Goal: Transaction & Acquisition: Subscribe to service/newsletter

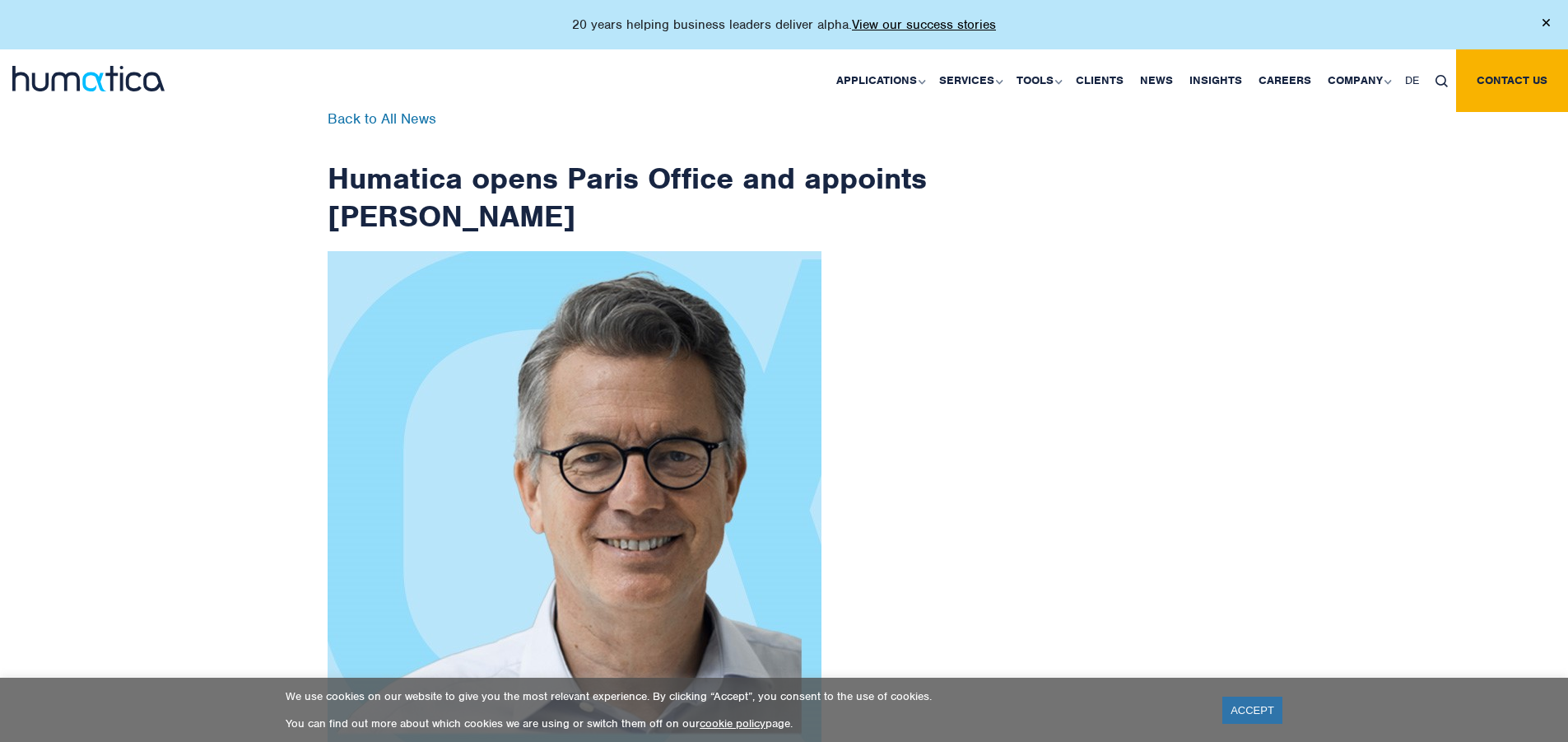
scroll to position [2626, 0]
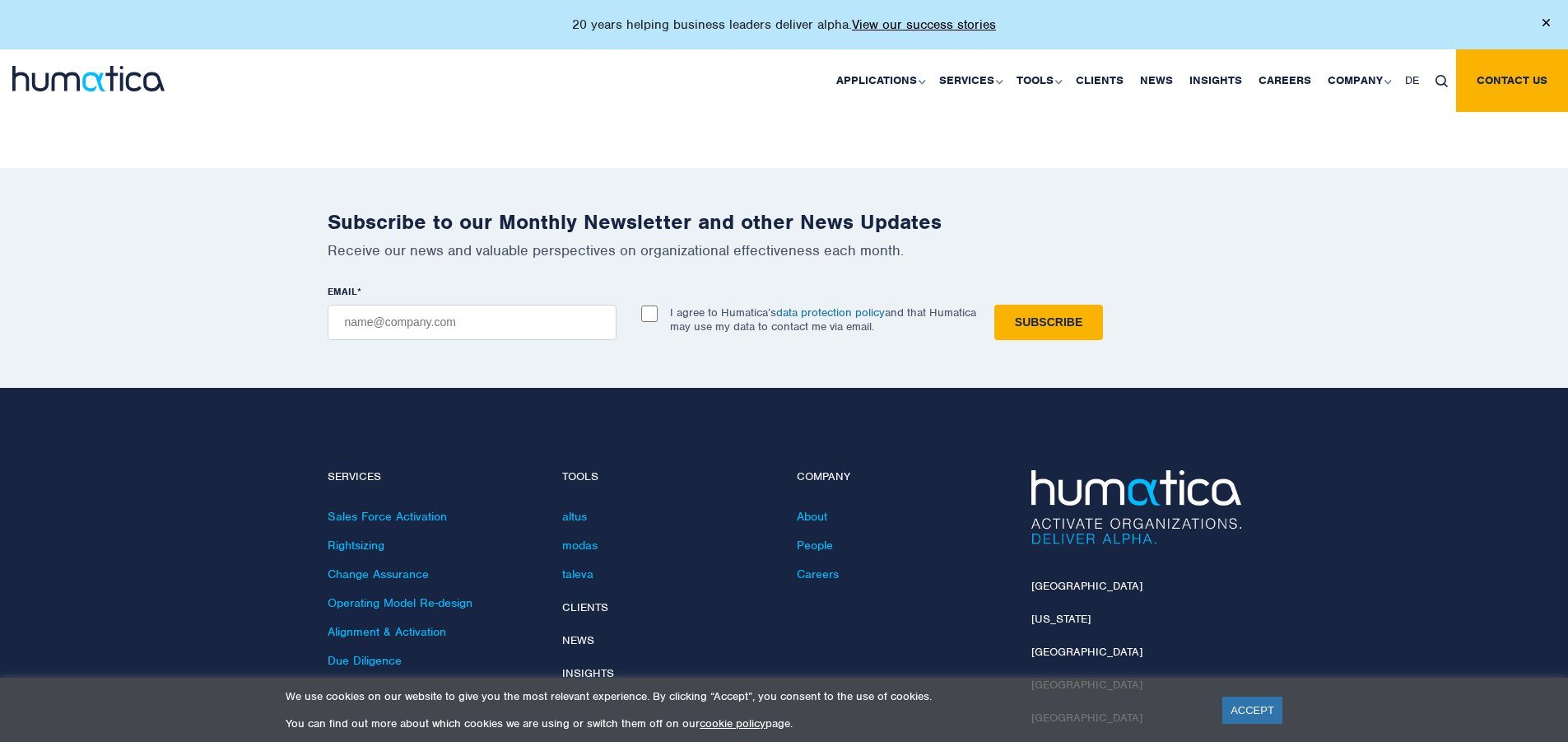
checkbox input "true"
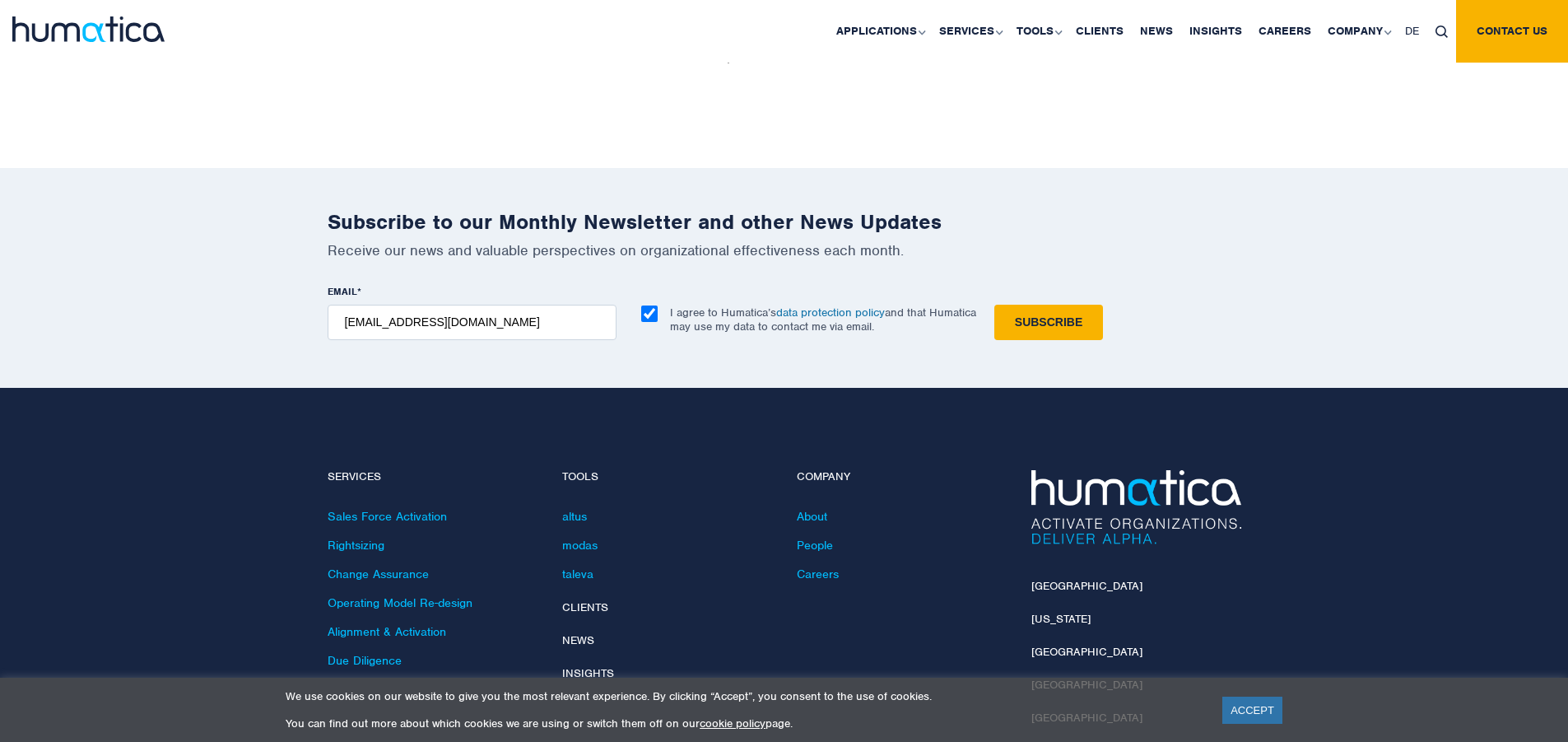
type input "[EMAIL_ADDRESS][DOMAIN_NAME]"
click at [994, 304] on input "Subscribe" at bounding box center [1048, 322] width 108 height 36
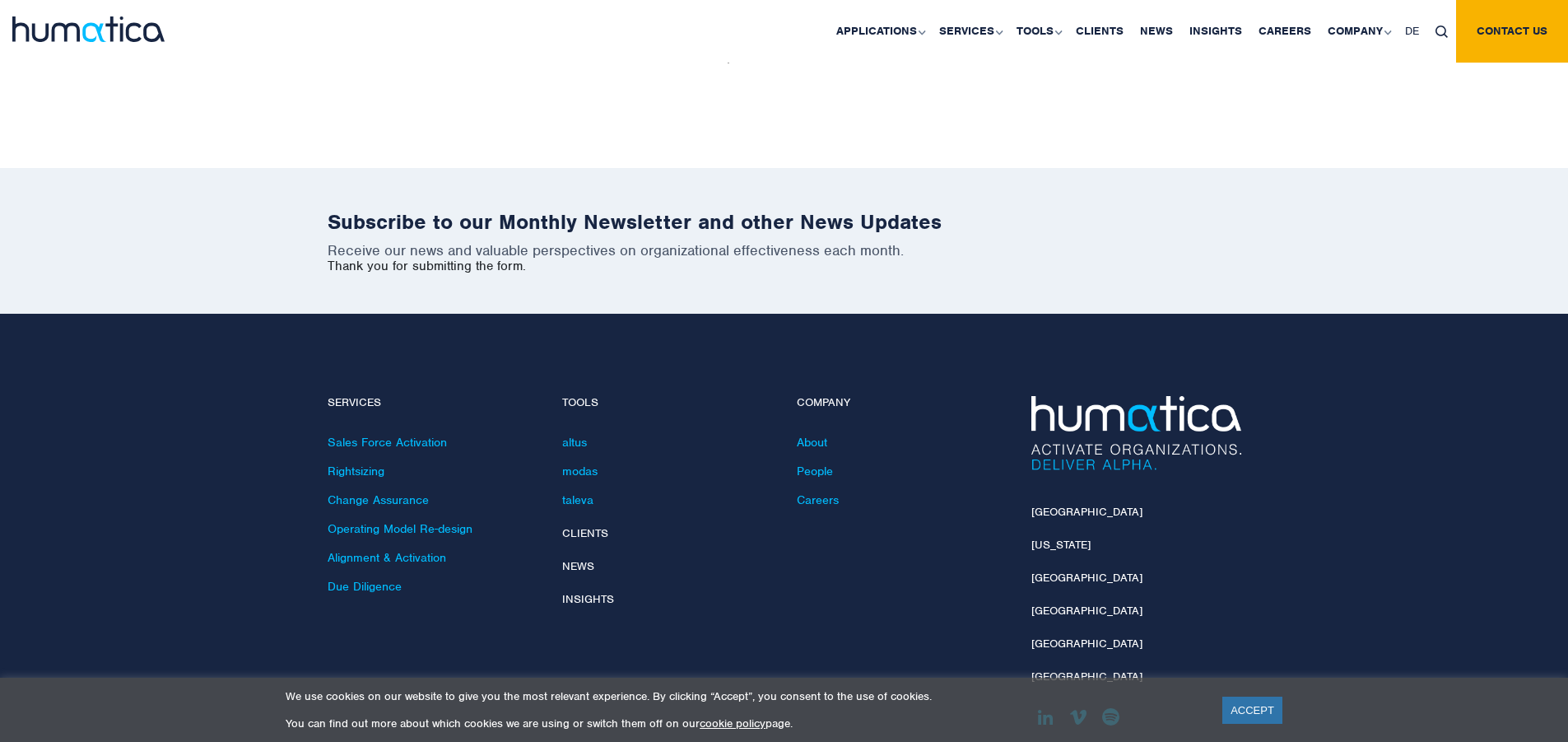
scroll to position [2552, 0]
